Goal: Task Accomplishment & Management: Manage account settings

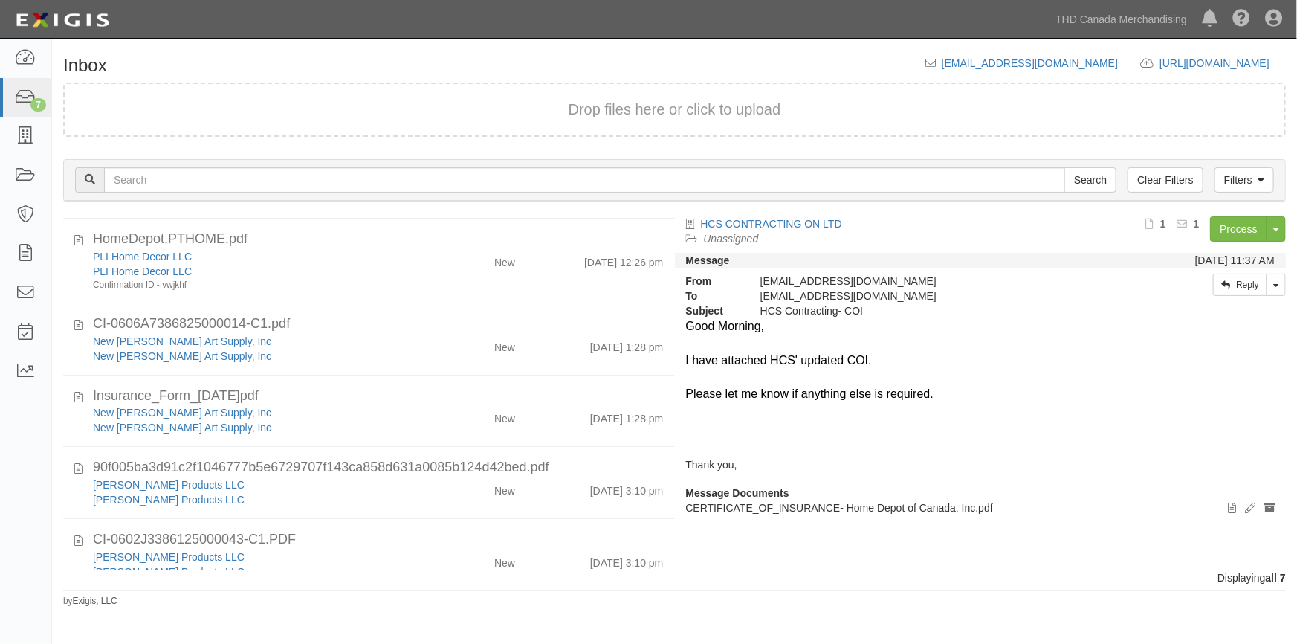
scroll to position [178, 0]
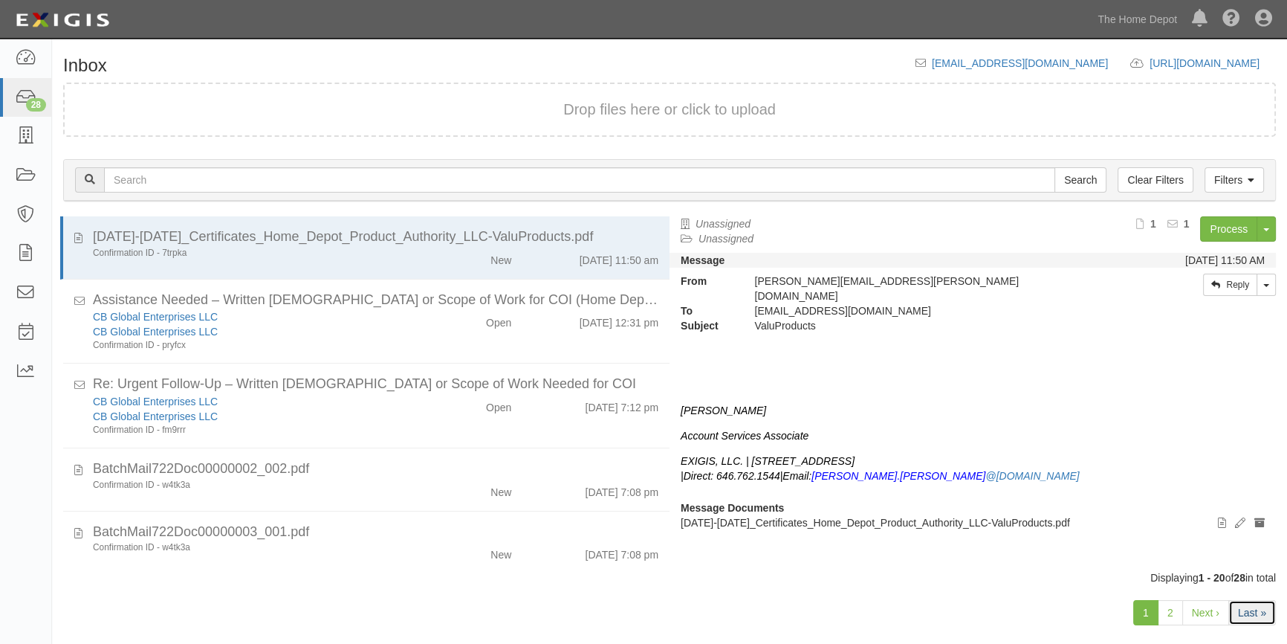
click at [1259, 620] on link "Last »" at bounding box center [1252, 612] width 48 height 25
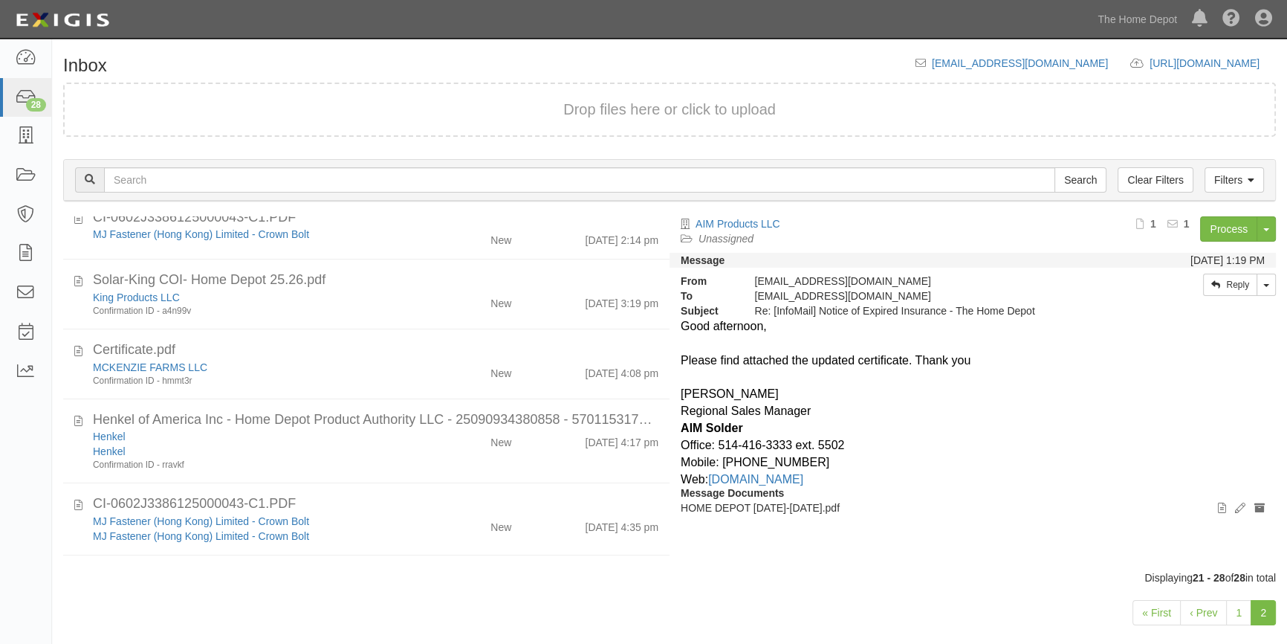
scroll to position [219, 0]
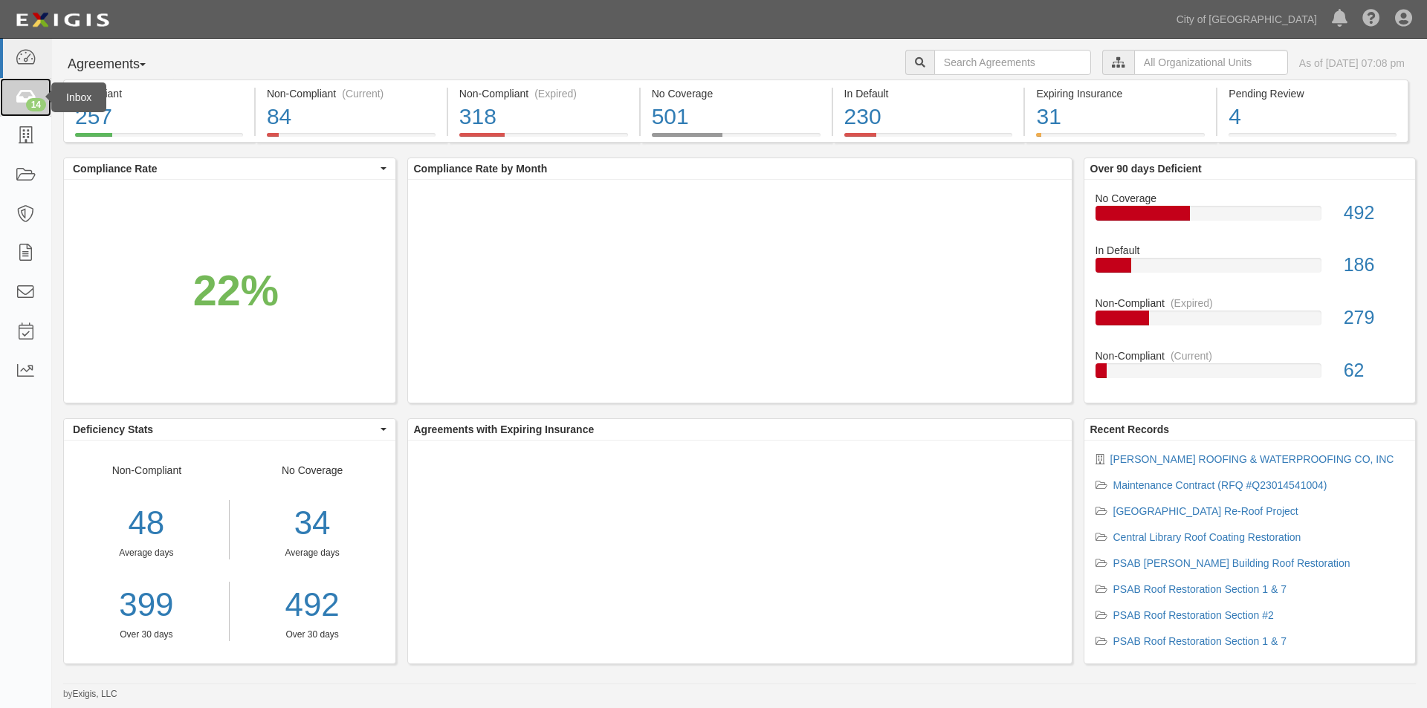
click at [25, 102] on icon at bounding box center [25, 97] width 21 height 17
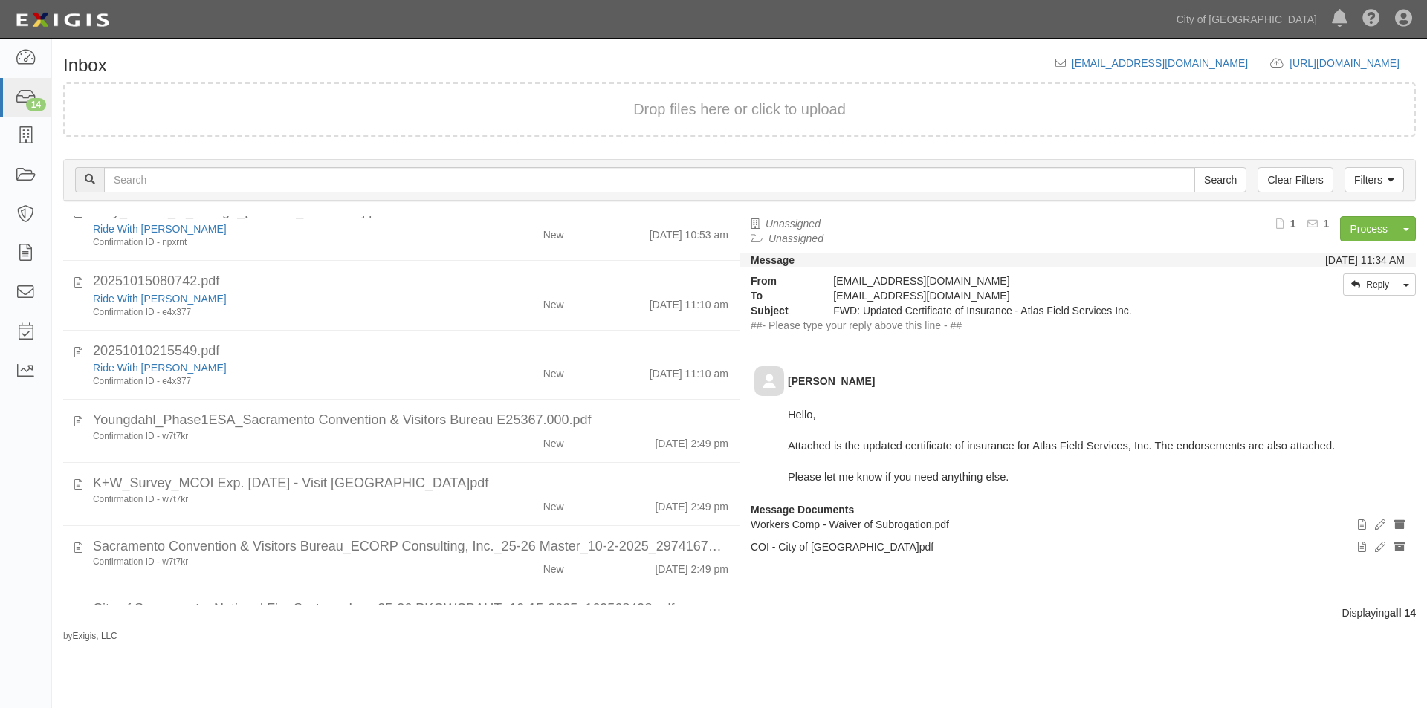
scroll to position [545, 0]
